Goal: Information Seeking & Learning: Learn about a topic

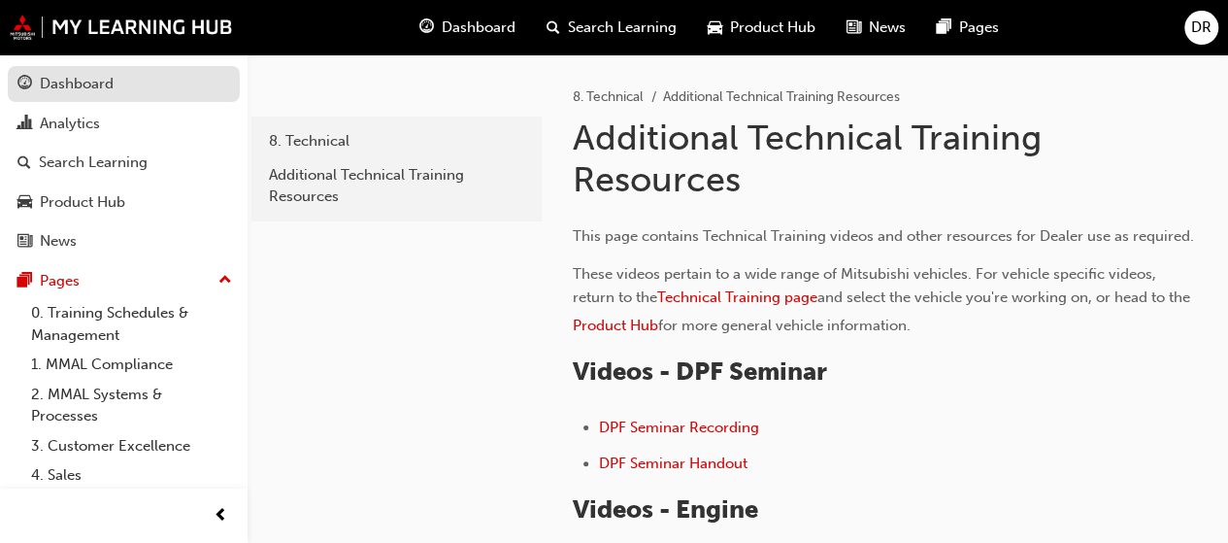
click at [128, 82] on div "Dashboard" at bounding box center [123, 84] width 213 height 24
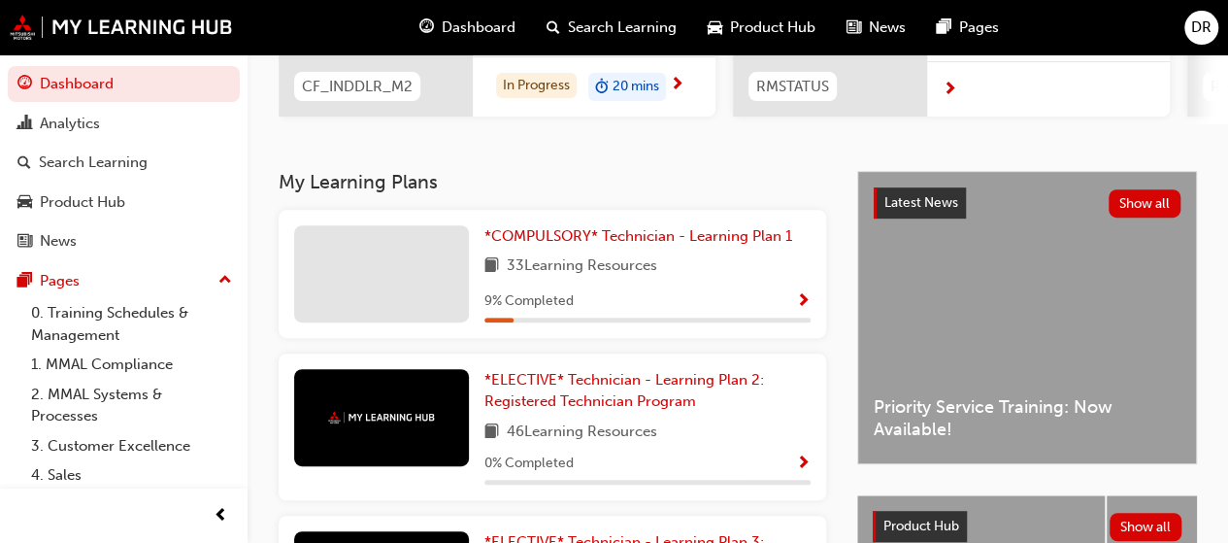
scroll to position [252, 0]
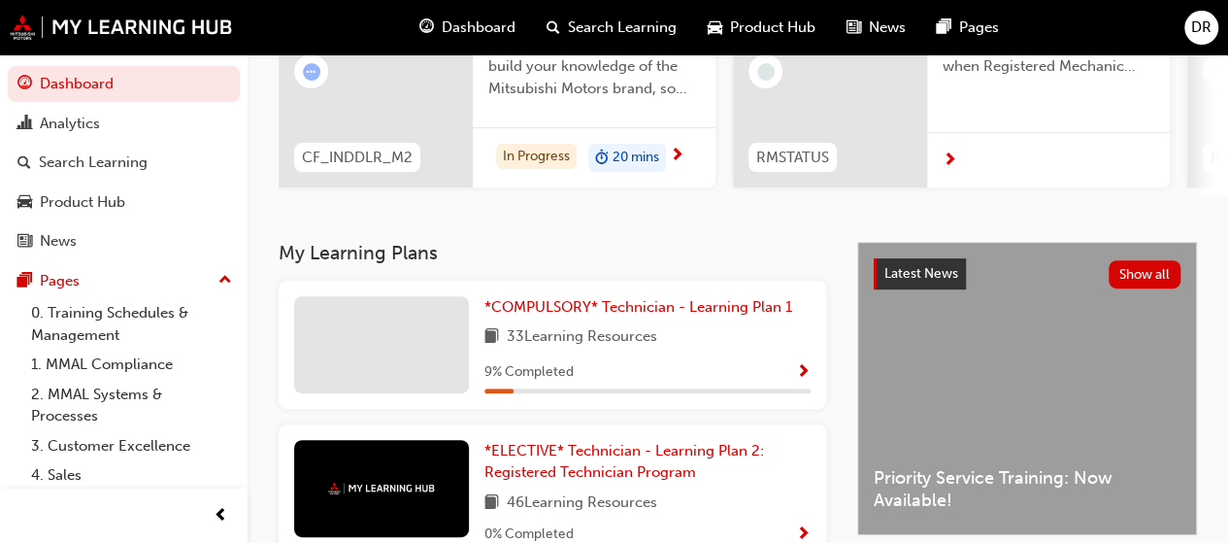
click at [794, 376] on div "9 % Completed" at bounding box center [647, 372] width 326 height 24
click at [709, 315] on span "*COMPULSORY* Technician - Learning Plan 1" at bounding box center [638, 306] width 308 height 17
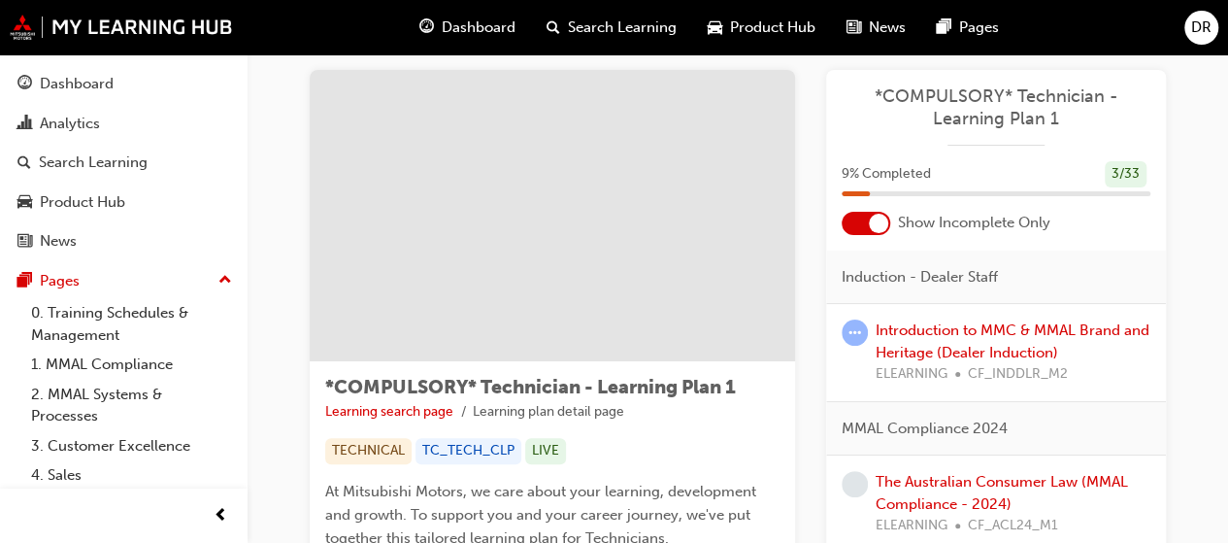
scroll to position [29, 0]
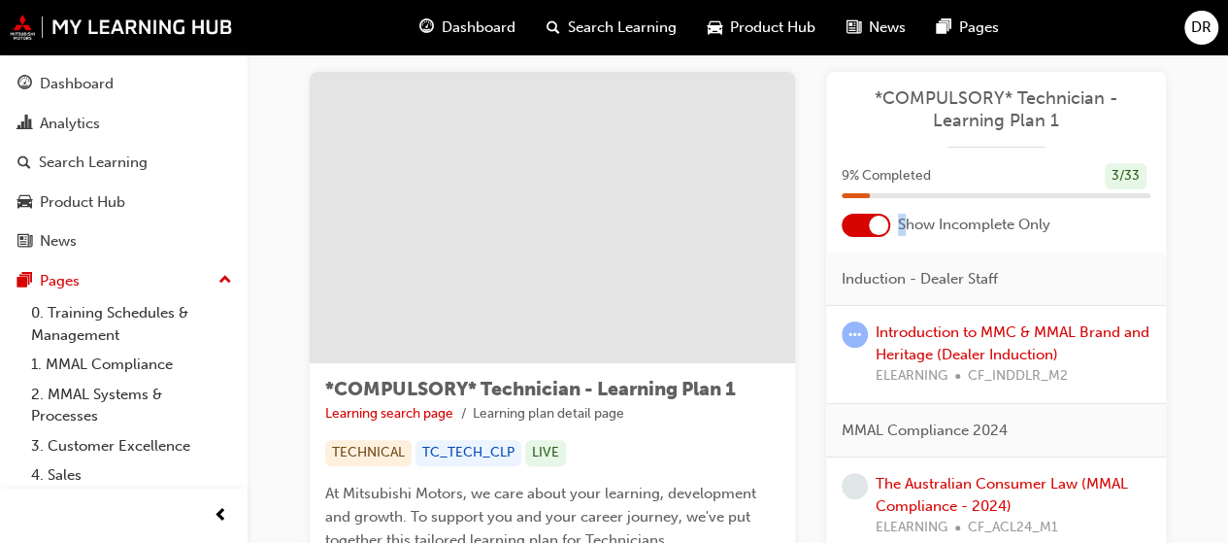
drag, startPoint x: 902, startPoint y: 220, endPoint x: 873, endPoint y: 223, distance: 29.3
click at [883, 222] on div "Show Incomplete Only" at bounding box center [996, 225] width 340 height 23
click at [872, 223] on div at bounding box center [878, 224] width 19 height 19
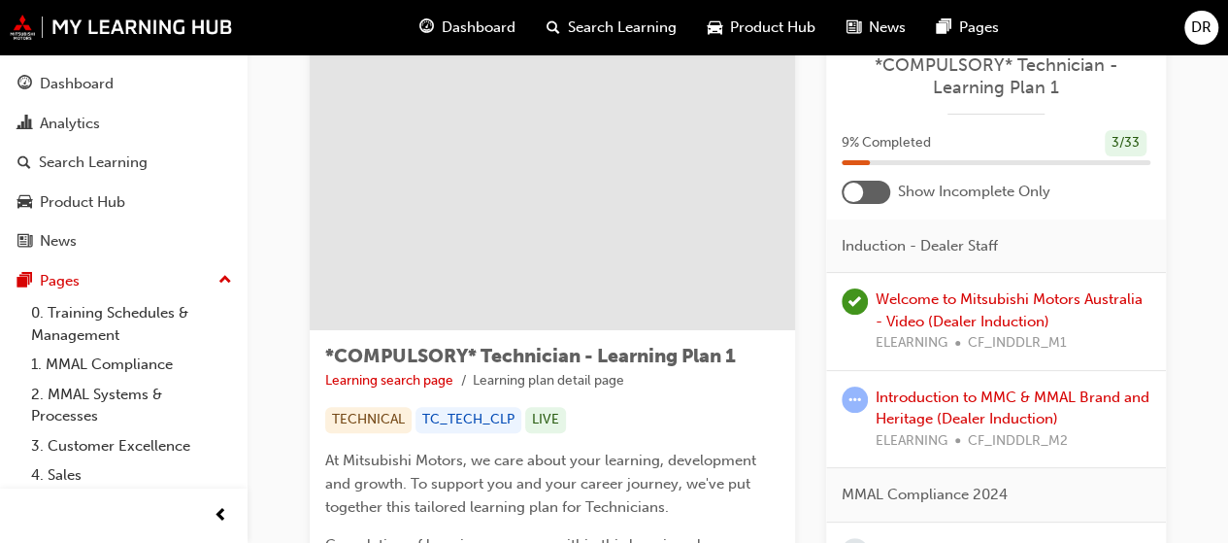
scroll to position [0, 0]
